Goal: Obtain resource: Obtain resource

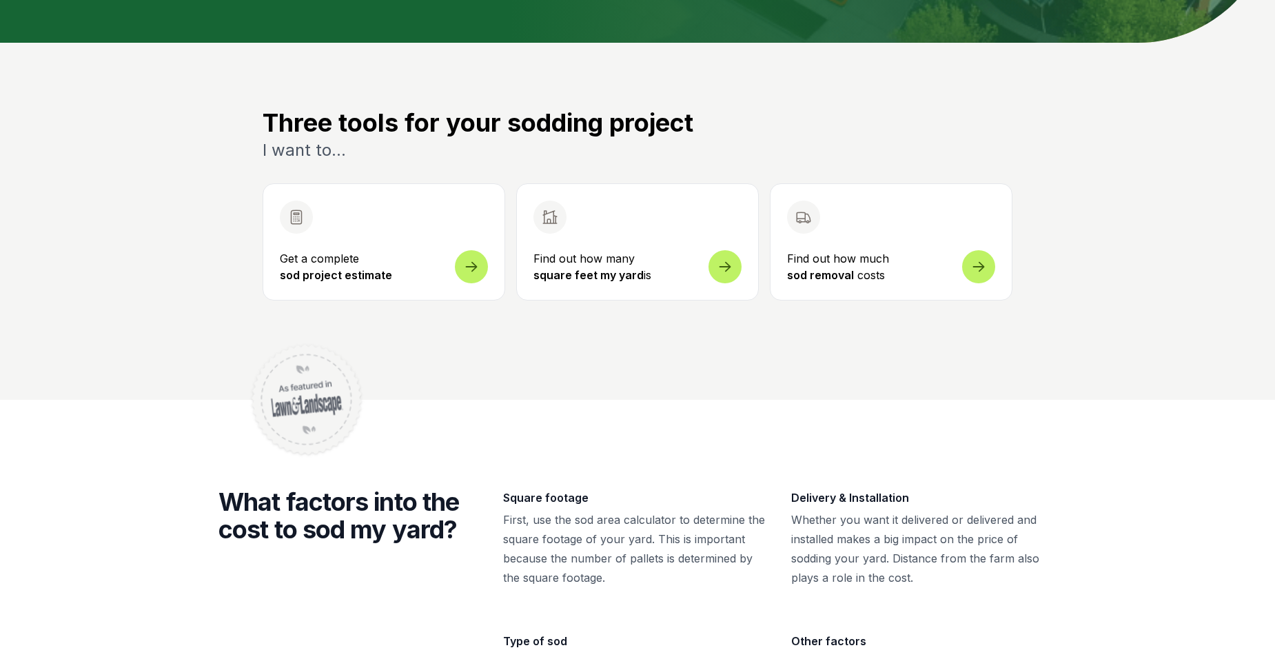
scroll to position [413, 0]
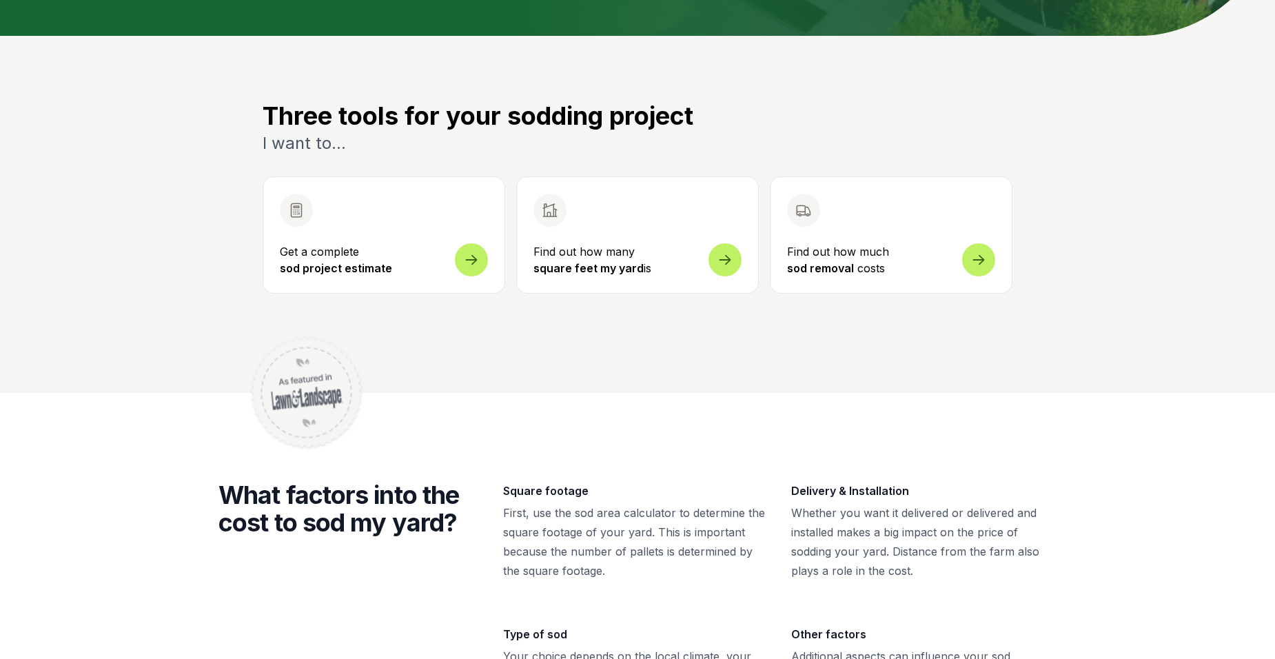
click at [723, 256] on icon at bounding box center [725, 253] width 17 height 17
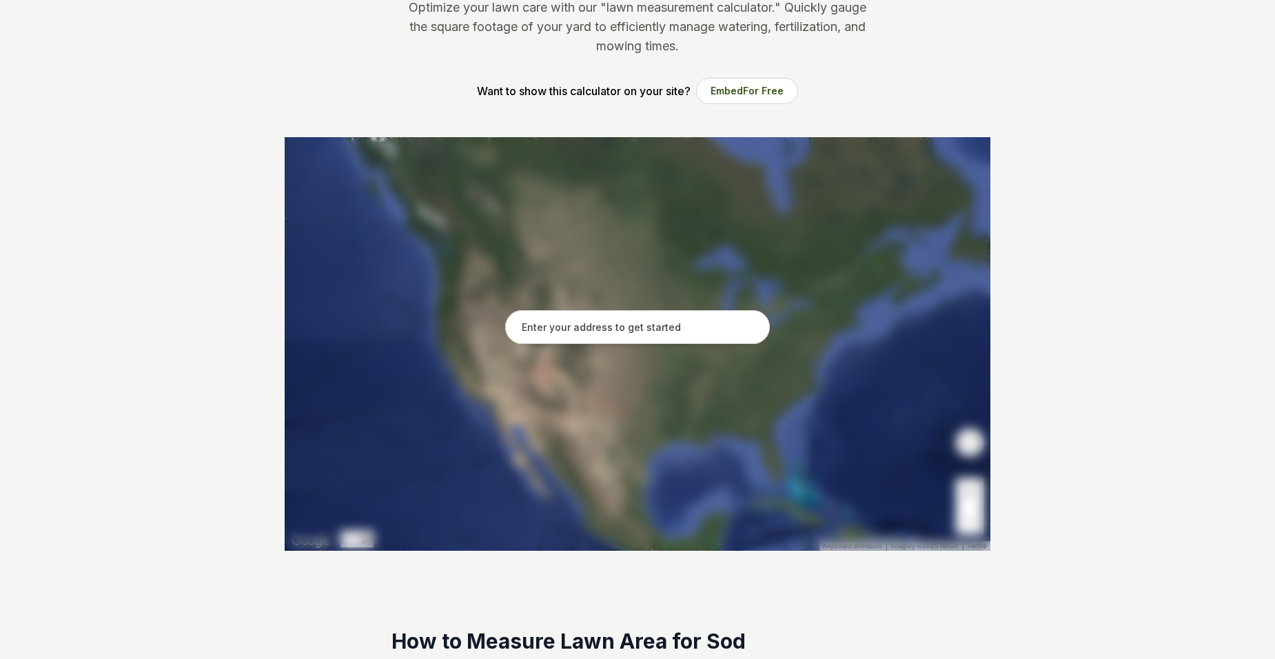
scroll to position [138, 0]
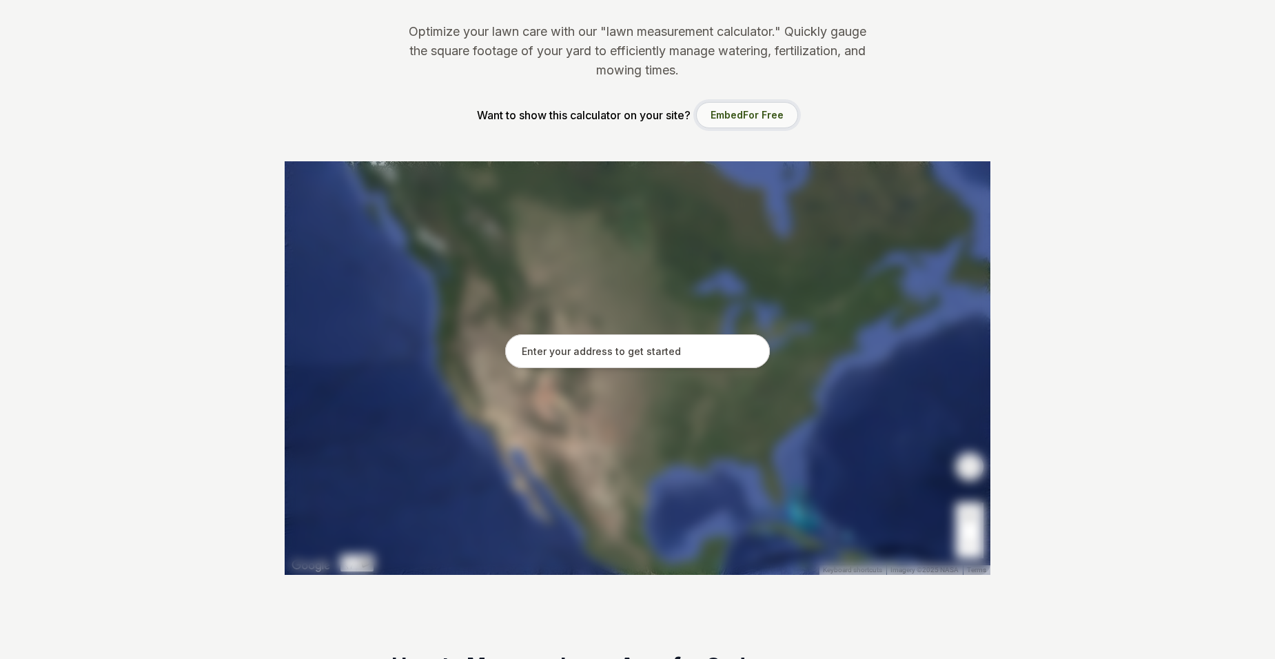
click at [757, 114] on span "For Free" at bounding box center [763, 115] width 41 height 12
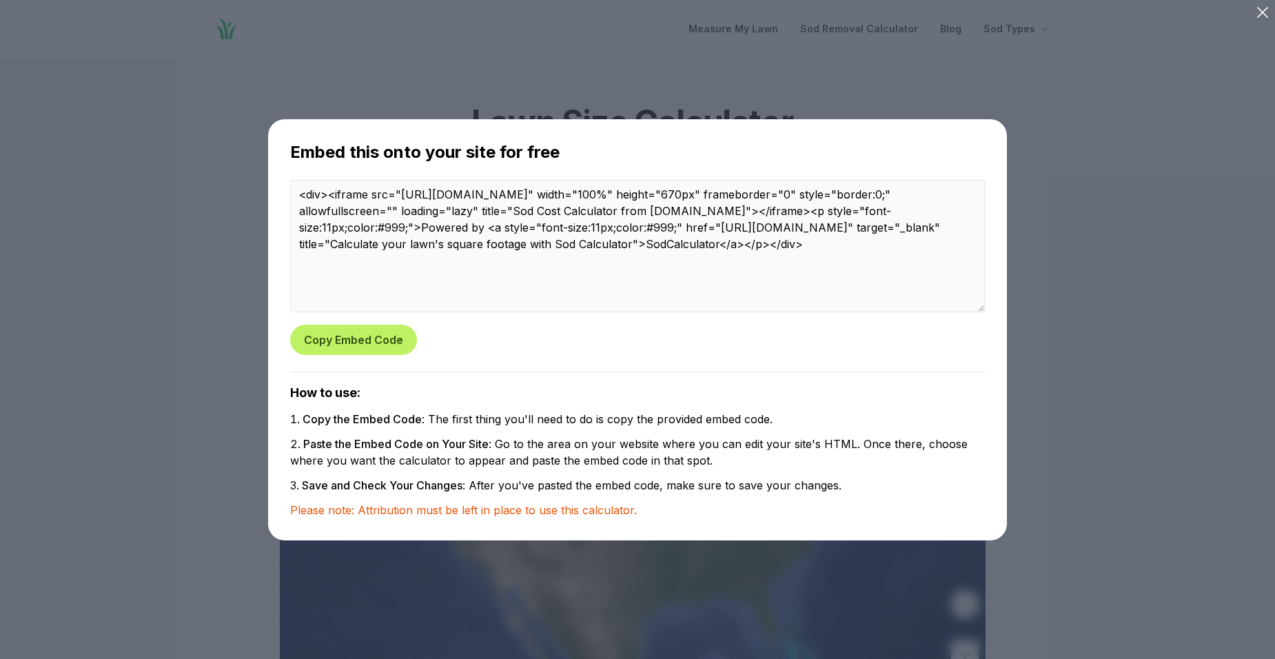
scroll to position [0, 0]
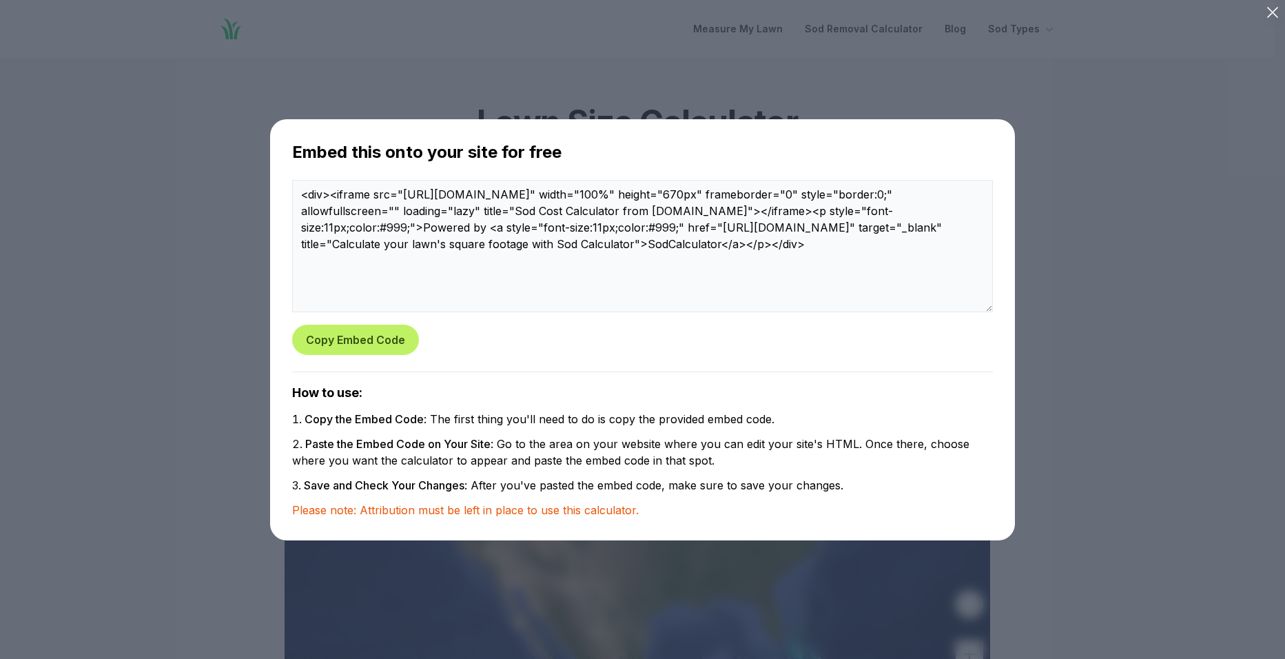
click at [1058, 126] on div "Embed this onto your site for free <div><iframe src="[URL][DOMAIN_NAME]" width=…" at bounding box center [642, 329] width 1241 height 615
click at [212, 183] on div "Embed this onto your site for free <div><iframe src="[URL][DOMAIN_NAME]" width=…" at bounding box center [642, 329] width 1241 height 615
click at [1273, 14] on icon at bounding box center [1272, 12] width 19 height 19
